Goal: Task Accomplishment & Management: Complete application form

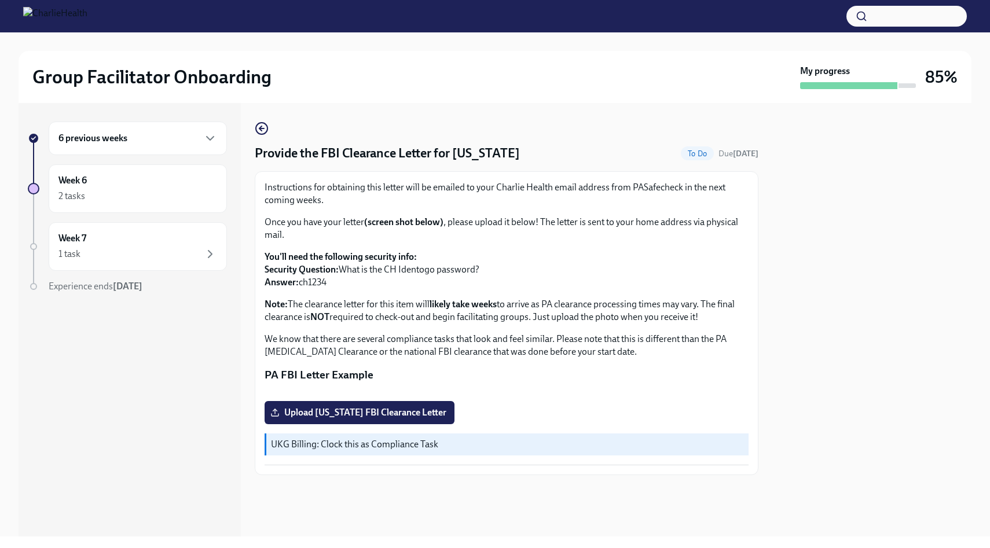
scroll to position [137, 0]
click at [341, 418] on span "Upload [US_STATE] FBI Clearance Letter" at bounding box center [360, 413] width 174 height 12
click at [0, 0] on input "Upload [US_STATE] FBI Clearance Letter" at bounding box center [0, 0] width 0 height 0
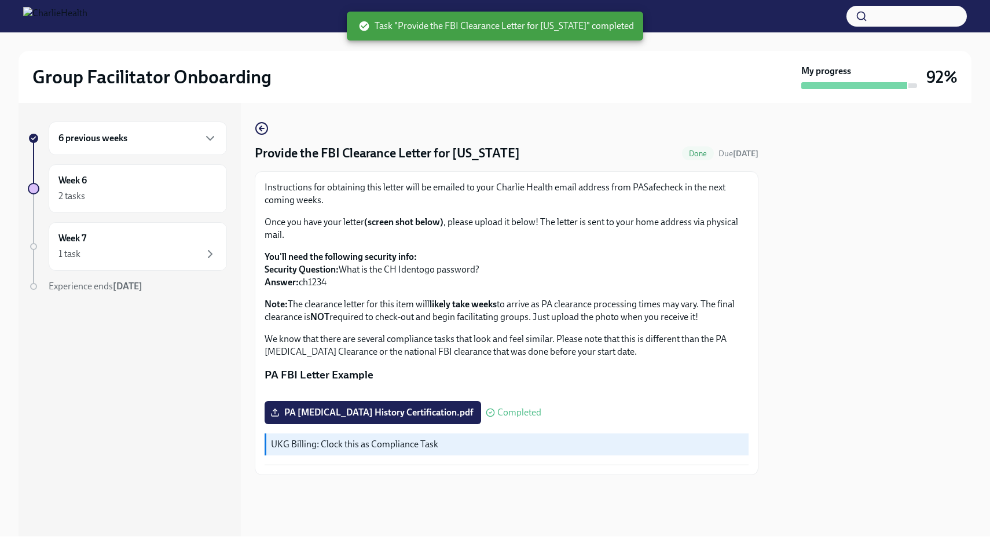
scroll to position [0, 0]
click at [148, 186] on div "Week 6 2 tasks" at bounding box center [137, 188] width 159 height 29
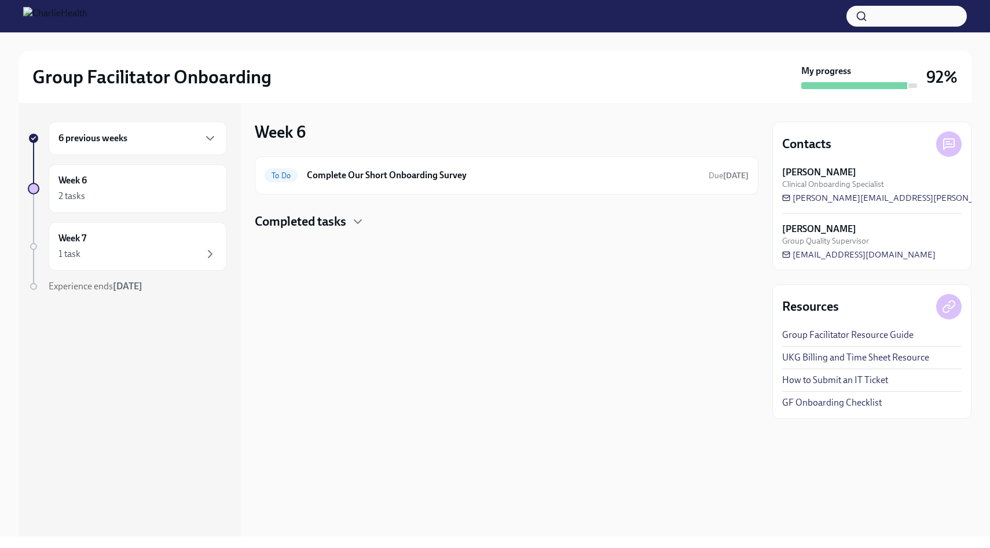
click at [179, 145] on div "6 previous weeks" at bounding box center [137, 138] width 159 height 14
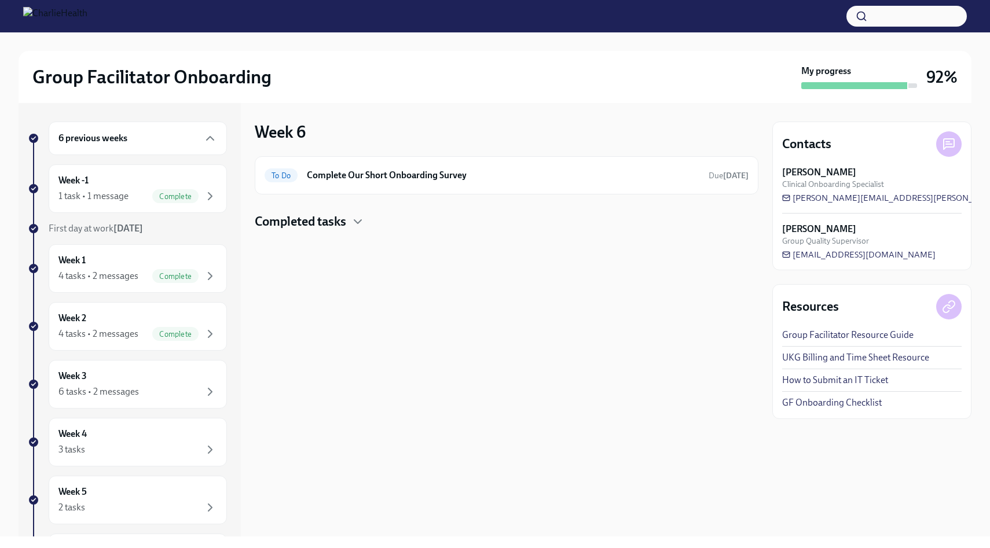
click at [182, 145] on div "6 previous weeks" at bounding box center [137, 138] width 159 height 14
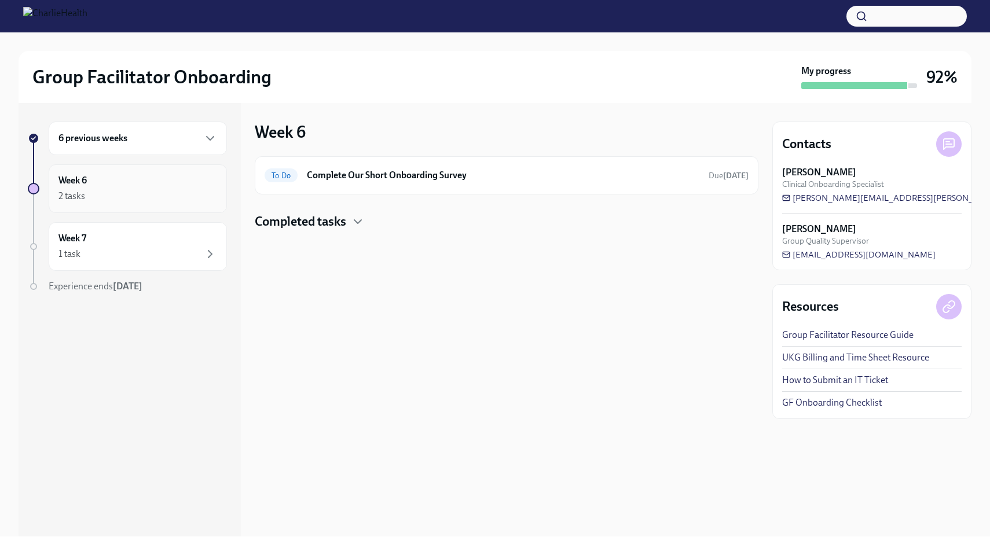
click at [134, 193] on div "2 tasks" at bounding box center [137, 196] width 159 height 14
click at [334, 184] on div "To Do Complete Our Short Onboarding Survey Due [DATE]" at bounding box center [506, 175] width 484 height 19
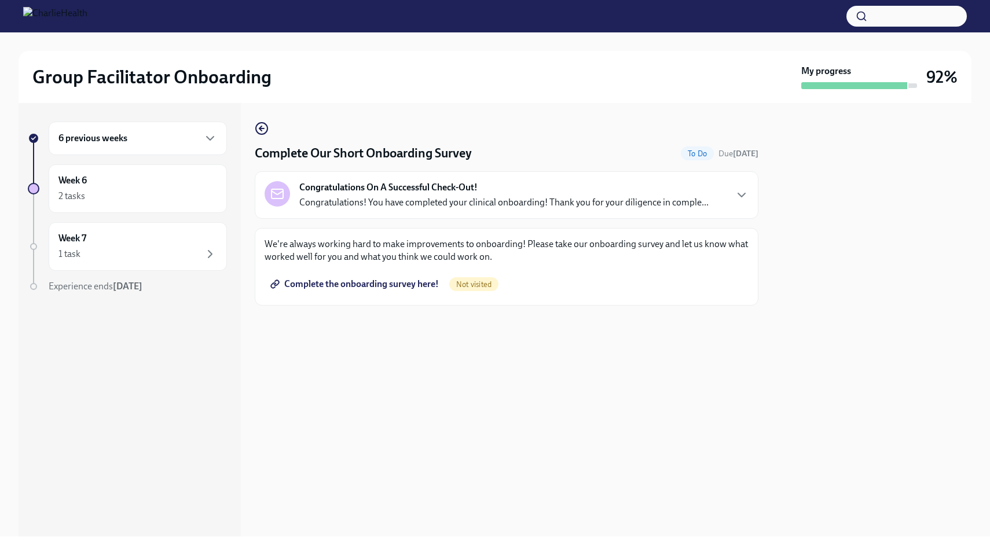
click at [402, 282] on span "Complete the onboarding survey here!" at bounding box center [356, 284] width 166 height 12
